Goal: Task Accomplishment & Management: Manage account settings

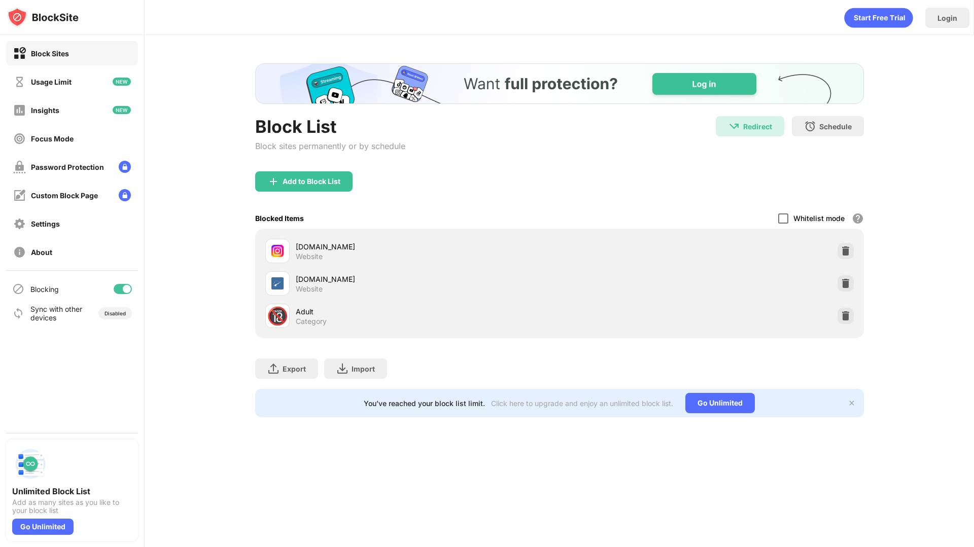
click at [782, 220] on div at bounding box center [783, 219] width 10 height 10
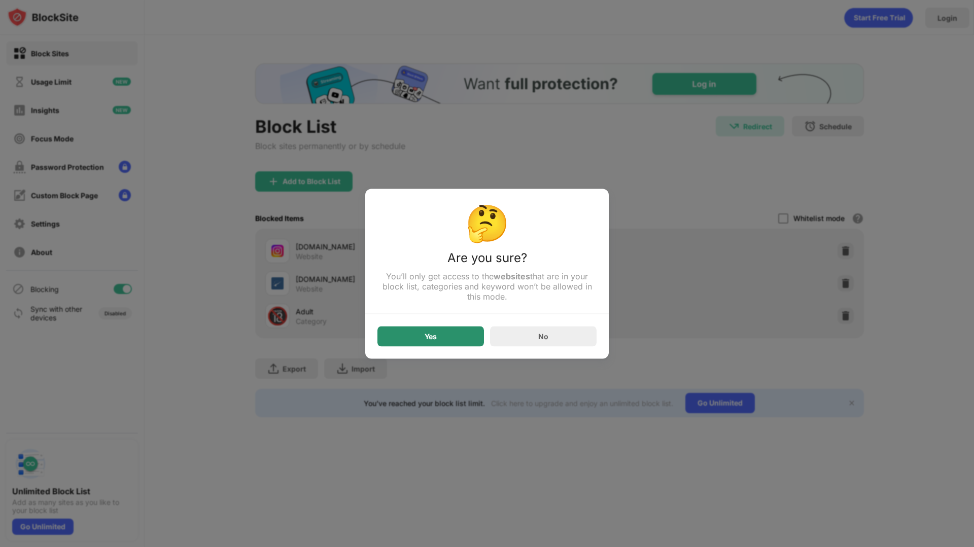
click at [442, 331] on div "Yes" at bounding box center [430, 336] width 107 height 20
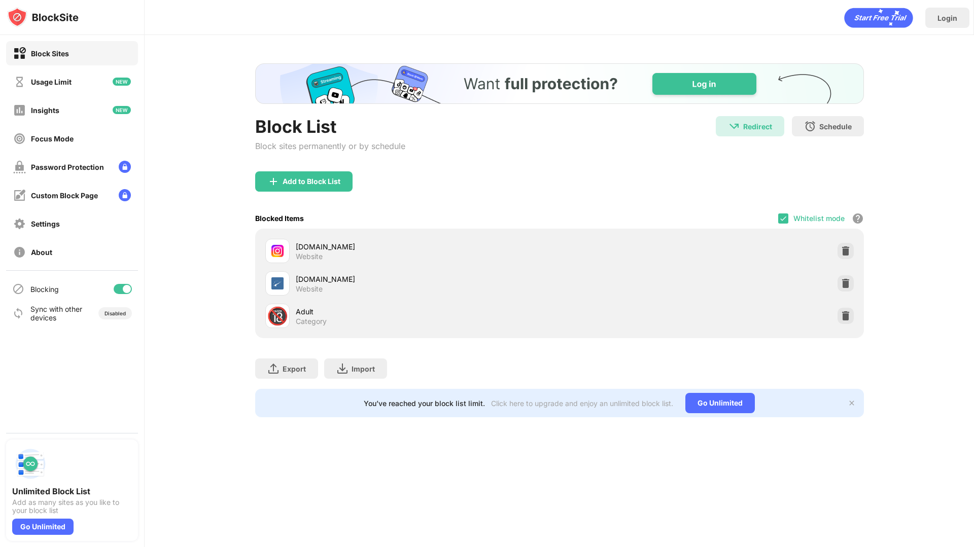
click at [788, 223] on div "Whitelist mode Block all websites except for those in your whitelist. Whitelist…" at bounding box center [821, 218] width 86 height 21
click at [788, 221] on div at bounding box center [783, 219] width 10 height 10
click at [785, 218] on div at bounding box center [783, 219] width 10 height 10
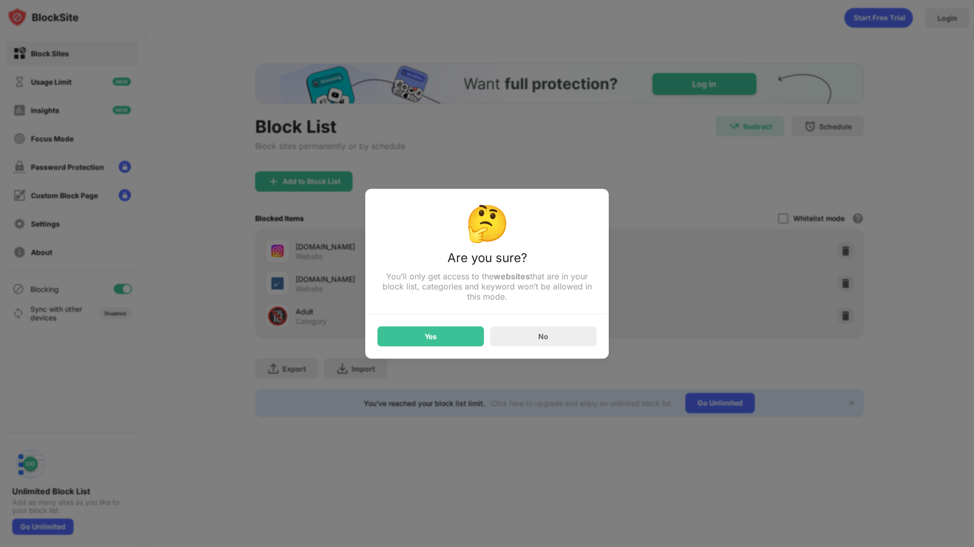
click at [458, 330] on div "Yes" at bounding box center [430, 336] width 107 height 20
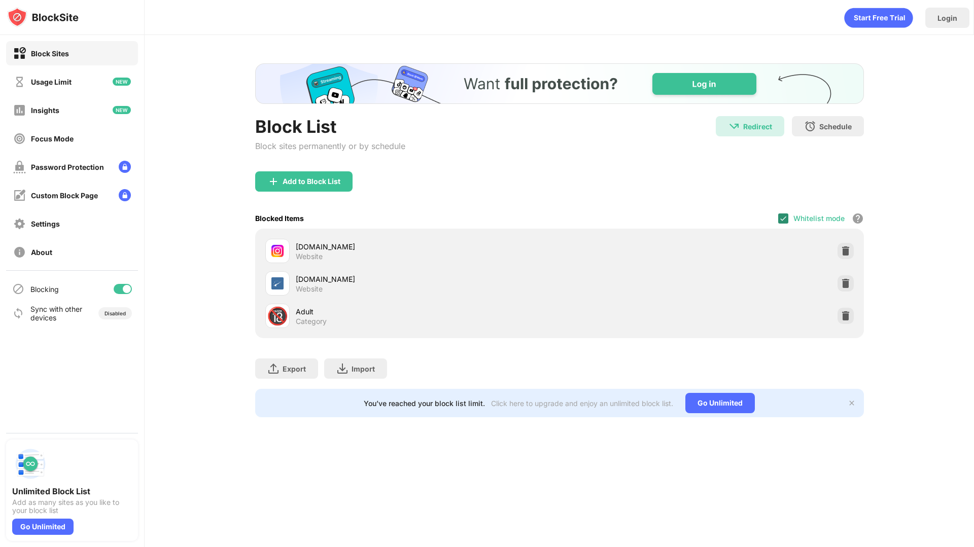
click at [787, 219] on img at bounding box center [783, 219] width 8 height 8
